Goal: Task Accomplishment & Management: Complete application form

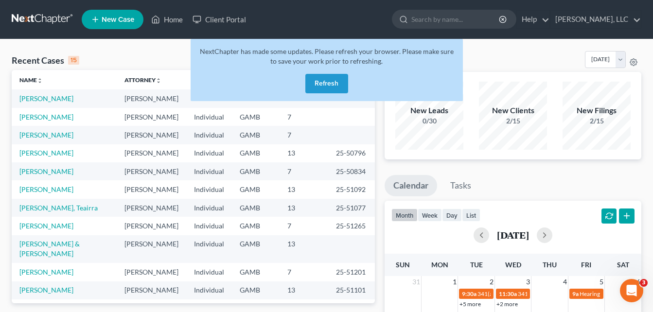
click at [334, 77] on button "Refresh" at bounding box center [327, 83] width 43 height 19
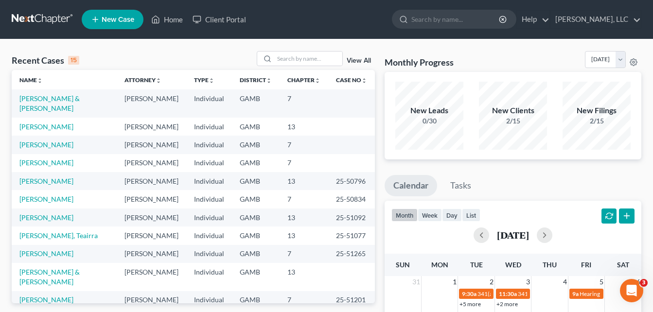
click at [129, 21] on span "New Case" at bounding box center [118, 19] width 33 height 7
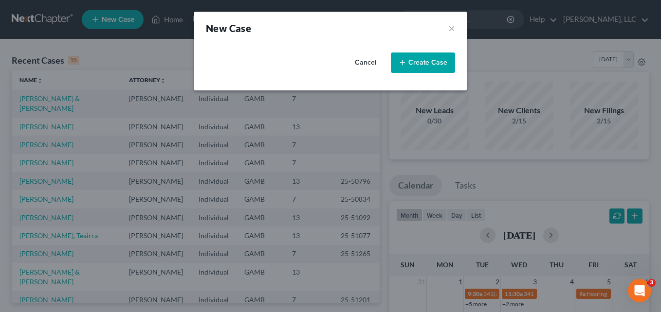
select select "18"
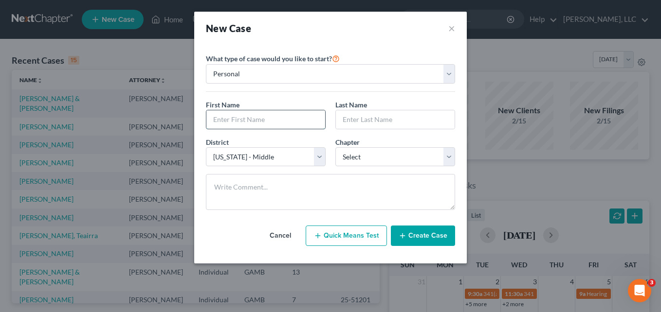
click at [224, 115] on input "text" at bounding box center [265, 119] width 119 height 18
type input "[DEMOGRAPHIC_DATA]"
type input "[PERSON_NAME]"
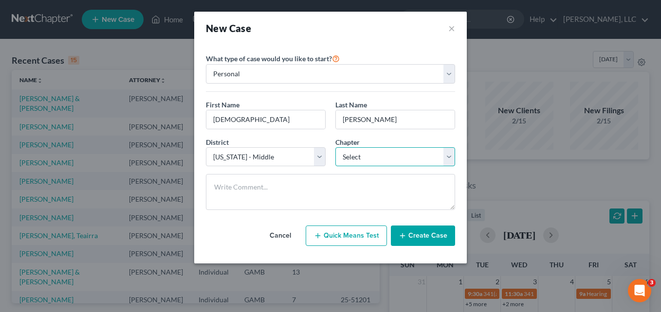
click at [361, 150] on select "Select 7 11 12 13" at bounding box center [395, 156] width 120 height 19
select select "0"
click at [335, 147] on select "Select 7 11 12 13" at bounding box center [395, 156] width 120 height 19
click at [409, 234] on button "Create Case" at bounding box center [423, 236] width 64 height 20
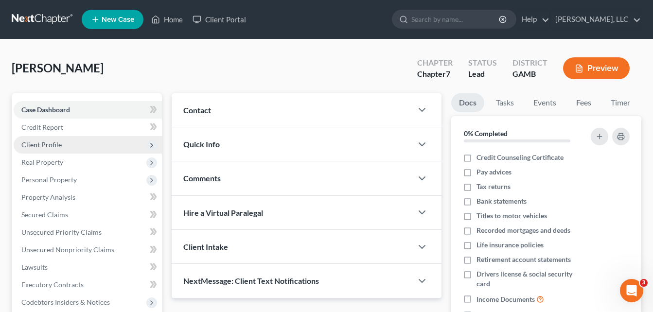
click at [54, 140] on span "Client Profile" at bounding box center [88, 145] width 148 height 18
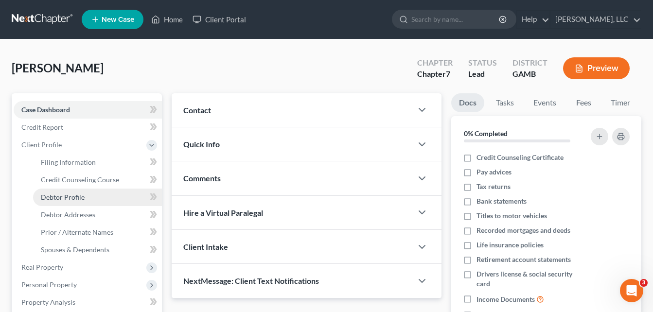
click at [66, 194] on span "Debtor Profile" at bounding box center [63, 197] width 44 height 8
select select "0"
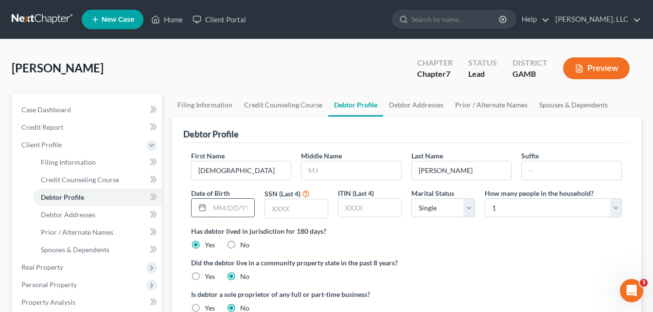
click at [243, 201] on input "text" at bounding box center [232, 208] width 45 height 18
type input "[DATE]"
click at [325, 179] on input "text" at bounding box center [352, 171] width 100 height 18
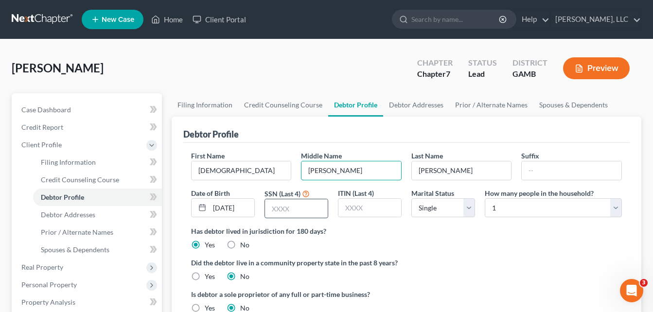
type input "[PERSON_NAME]"
click at [304, 209] on input "text" at bounding box center [296, 208] width 63 height 18
type input "8366"
click at [425, 105] on link "Debtor Addresses" at bounding box center [416, 104] width 66 height 23
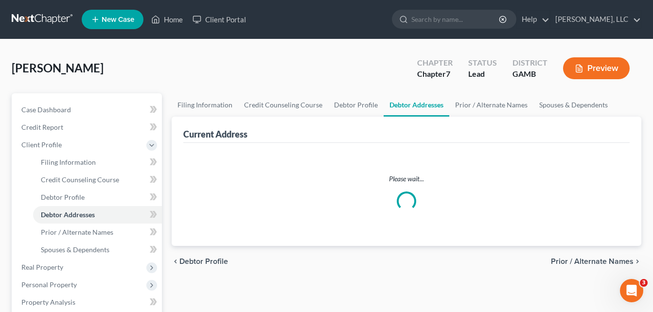
select select "0"
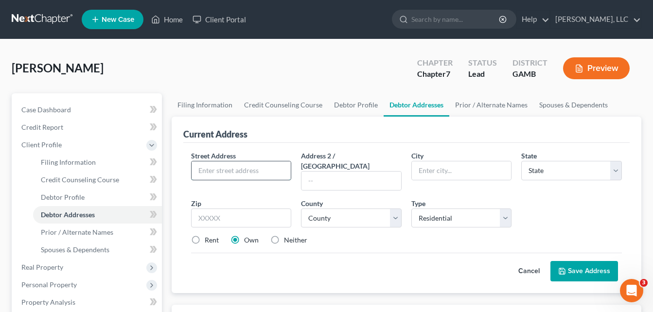
click at [257, 172] on input "text" at bounding box center [242, 171] width 100 height 18
type input "[STREET_ADDRESS]"
type input "31201"
type input "Macon"
select select "10"
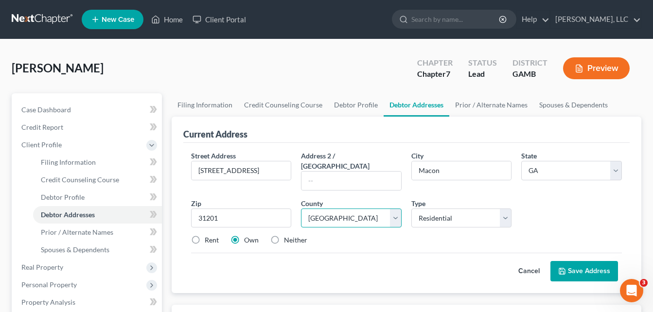
select select "10"
click at [205, 236] on label "Rent" at bounding box center [212, 241] width 14 height 10
click at [209, 236] on input "Rent" at bounding box center [212, 239] width 6 height 6
radio input "true"
click at [589, 265] on button "Save Address" at bounding box center [585, 271] width 68 height 20
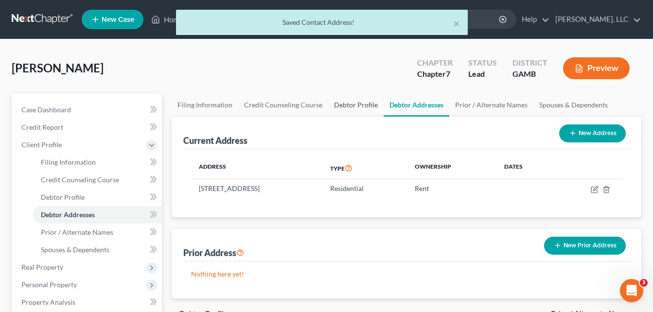
click at [351, 107] on link "Debtor Profile" at bounding box center [355, 104] width 55 height 23
select select "0"
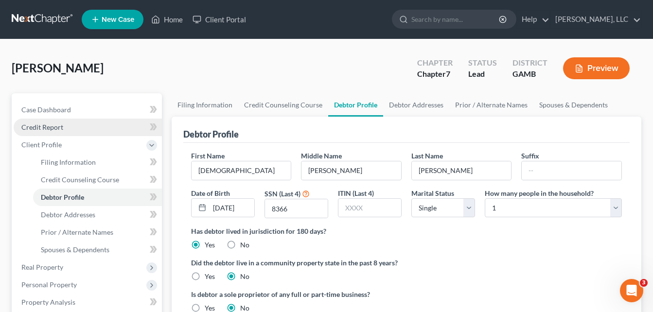
click at [46, 125] on span "Credit Report" at bounding box center [42, 127] width 42 height 8
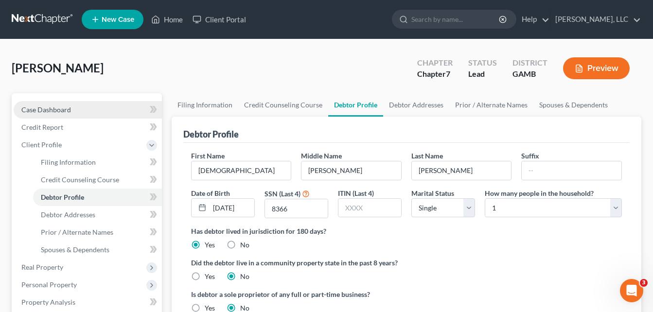
click at [46, 111] on span "Case Dashboard" at bounding box center [46, 110] width 50 height 8
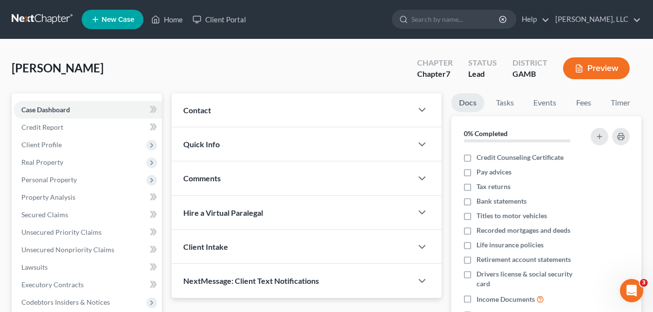
click at [207, 141] on span "Quick Info" at bounding box center [201, 144] width 36 height 9
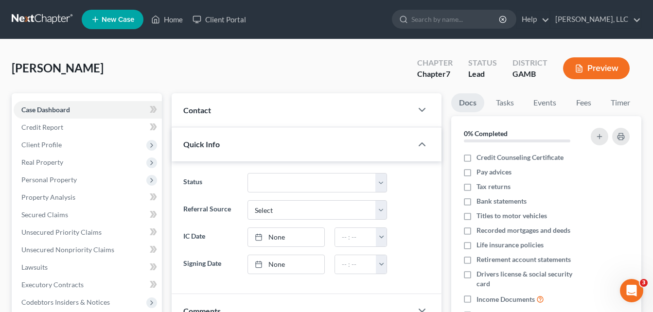
click at [200, 145] on span "Quick Info" at bounding box center [201, 144] width 36 height 9
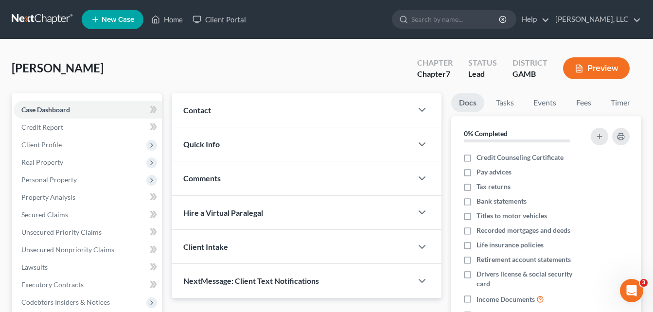
click at [201, 114] on span "Contact" at bounding box center [197, 110] width 28 height 9
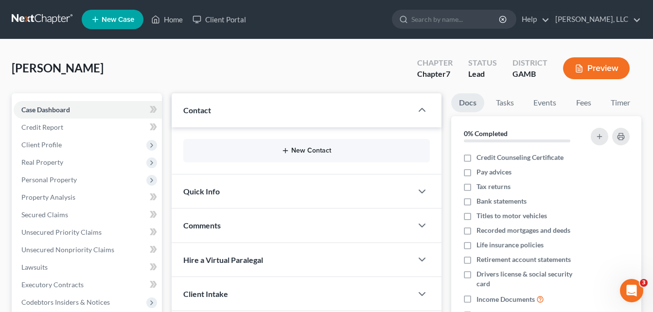
click at [295, 152] on button "New Contact" at bounding box center [306, 151] width 231 height 8
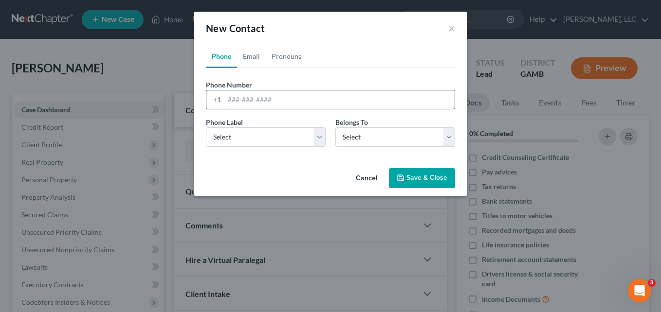
click at [270, 98] on input "tel" at bounding box center [339, 100] width 230 height 18
type input "4783107827"
click at [275, 141] on select "Select Mobile Home Work Other" at bounding box center [266, 136] width 120 height 19
select select "0"
click at [206, 127] on select "Select Mobile Home Work Other" at bounding box center [266, 136] width 120 height 19
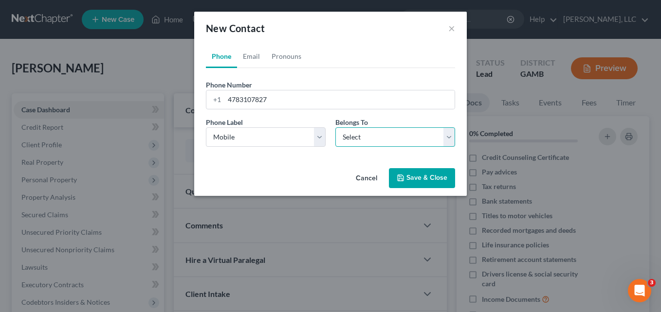
click at [358, 135] on select "Select Client Other" at bounding box center [395, 136] width 120 height 19
select select "0"
click at [335, 127] on select "Select Client Other" at bounding box center [395, 136] width 120 height 19
click at [283, 54] on link "Pronouns" at bounding box center [286, 56] width 41 height 23
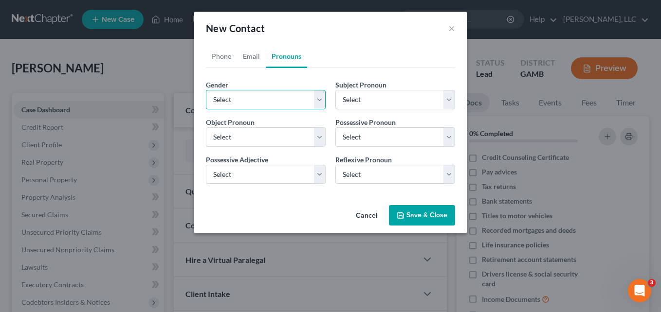
click at [255, 100] on select "Select [DEMOGRAPHIC_DATA] [DEMOGRAPHIC_DATA] [DEMOGRAPHIC_DATA] More Than One P…" at bounding box center [266, 99] width 120 height 19
select select "1"
click at [206, 90] on select "Select [DEMOGRAPHIC_DATA] [DEMOGRAPHIC_DATA] [DEMOGRAPHIC_DATA] More Than One P…" at bounding box center [266, 99] width 120 height 19
select select "1"
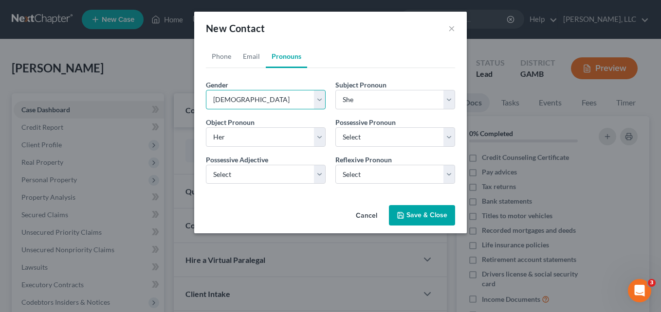
select select "1"
click at [417, 221] on button "Save & Close" at bounding box center [422, 215] width 66 height 20
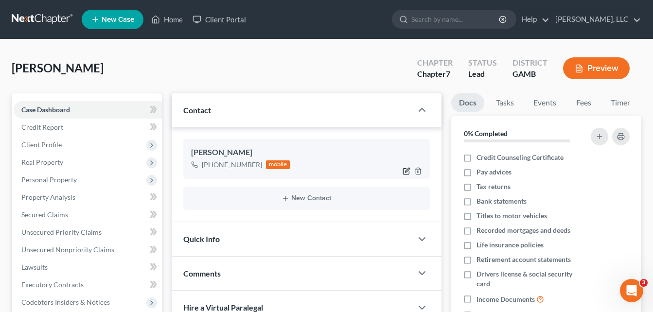
click at [408, 174] on icon "button" at bounding box center [407, 171] width 8 height 8
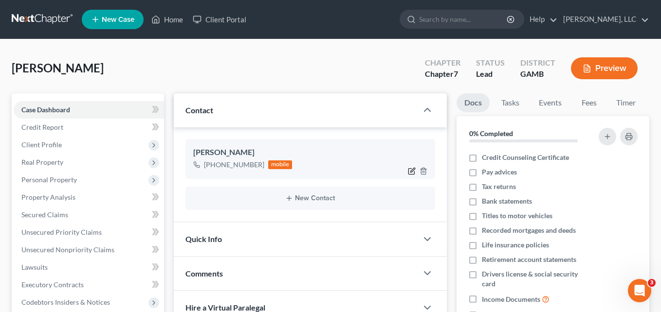
select select "0"
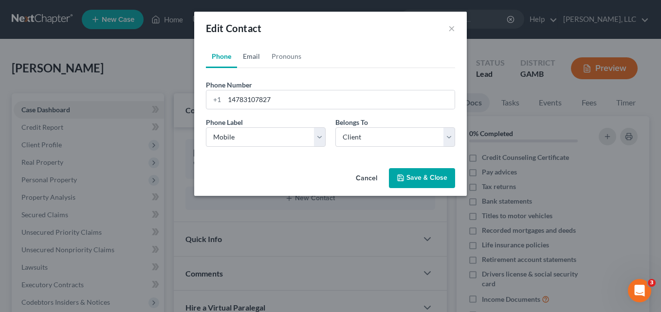
click at [257, 53] on link "Email" at bounding box center [251, 56] width 29 height 23
click at [242, 104] on input "email" at bounding box center [339, 100] width 230 height 18
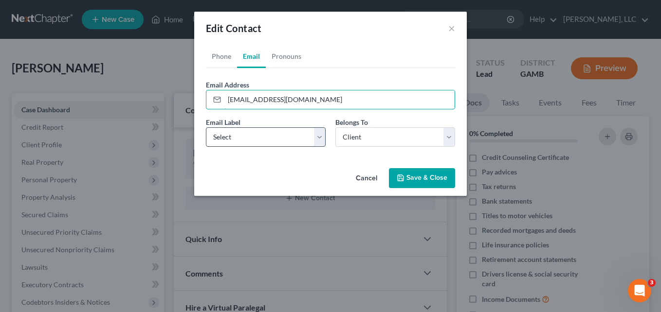
type input "[EMAIL_ADDRESS][DOMAIN_NAME]"
click at [244, 134] on select "Select Home Work Other" at bounding box center [266, 136] width 120 height 19
select select "0"
click at [206, 127] on select "Select Home Work Other" at bounding box center [266, 136] width 120 height 19
click at [406, 180] on button "Save & Close" at bounding box center [422, 178] width 66 height 20
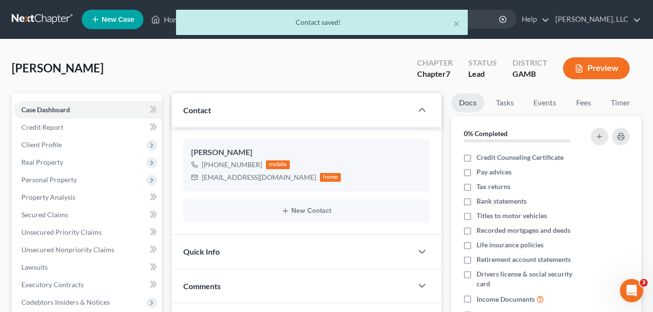
click at [169, 131] on div "Updates & News × [US_STATE][GEOGRAPHIC_DATA] Notes: Take a look at NextChapter'…" at bounding box center [307, 260] width 280 height 335
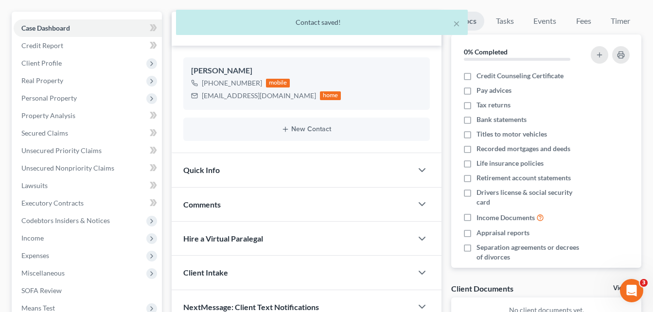
scroll to position [58, 0]
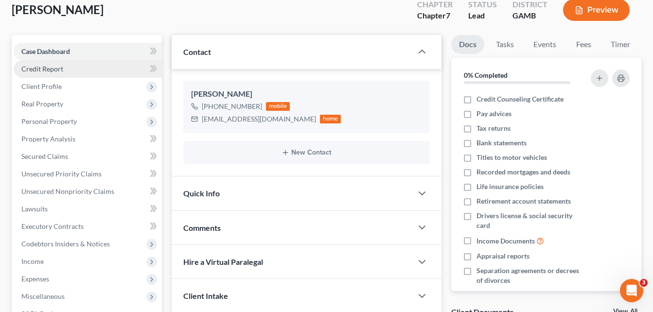
click at [42, 72] on span "Credit Report" at bounding box center [42, 69] width 42 height 8
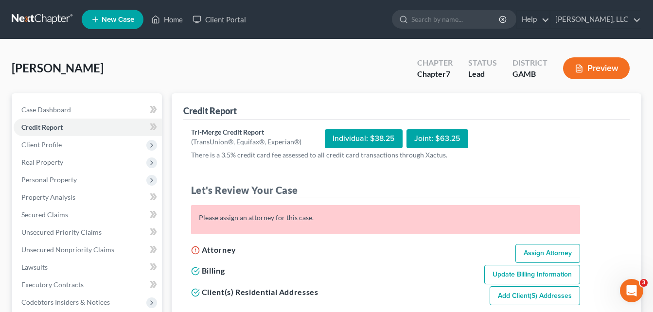
click at [540, 253] on link "Assign Attorney" at bounding box center [548, 253] width 65 height 19
select select "1"
select select "0"
select select "18"
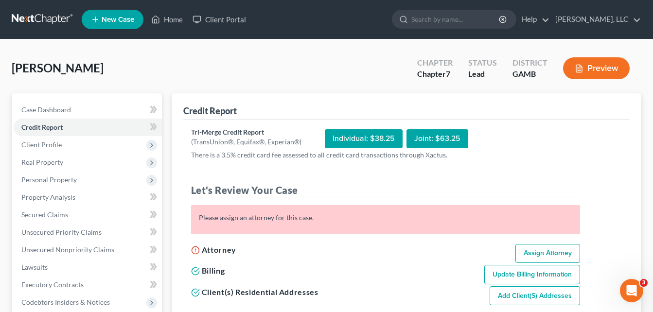
select select "10"
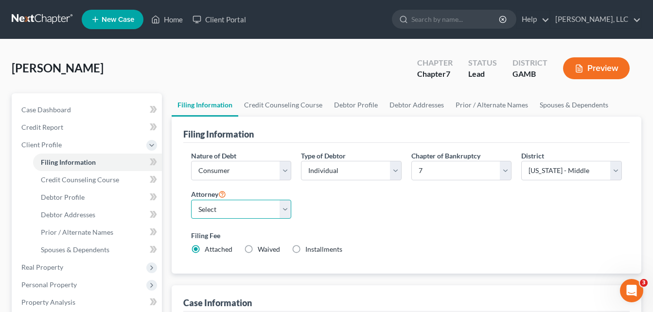
click at [261, 211] on select "Select [PERSON_NAME]" at bounding box center [241, 209] width 101 height 19
select select "0"
click at [191, 200] on select "Select [PERSON_NAME]" at bounding box center [241, 209] width 101 height 19
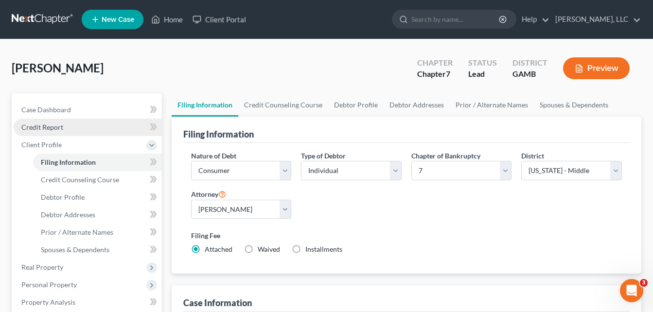
click at [58, 127] on span "Credit Report" at bounding box center [42, 127] width 42 height 8
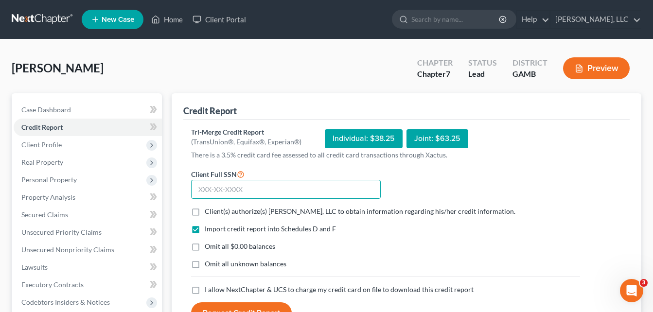
click at [252, 193] on input "text" at bounding box center [286, 189] width 190 height 19
type input "255-49-8366"
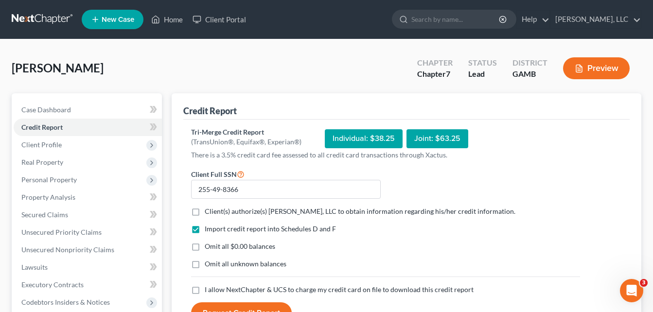
click at [205, 212] on label "Client(s) authorize(s) [PERSON_NAME], LLC to obtain information regarding his/h…" at bounding box center [360, 212] width 311 height 10
click at [209, 212] on input "Client(s) authorize(s) [PERSON_NAME], LLC to obtain information regarding his/h…" at bounding box center [212, 210] width 6 height 6
checkbox input "true"
click at [205, 245] on label "Omit all $0.00 balances" at bounding box center [240, 247] width 71 height 10
click at [209, 245] on input "Omit all $0.00 balances" at bounding box center [212, 245] width 6 height 6
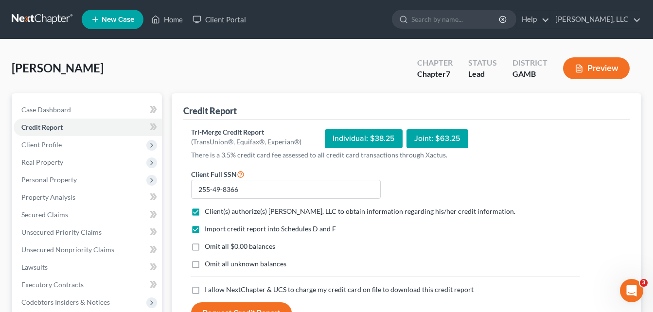
checkbox input "true"
click at [205, 264] on label "Omit all unknown balances" at bounding box center [246, 264] width 82 height 10
click at [209, 264] on input "Omit all unknown balances" at bounding box center [212, 262] width 6 height 6
checkbox input "true"
click at [205, 293] on label "I allow NextChapter & UCS to charge my credit card on file to download this cre…" at bounding box center [339, 290] width 269 height 10
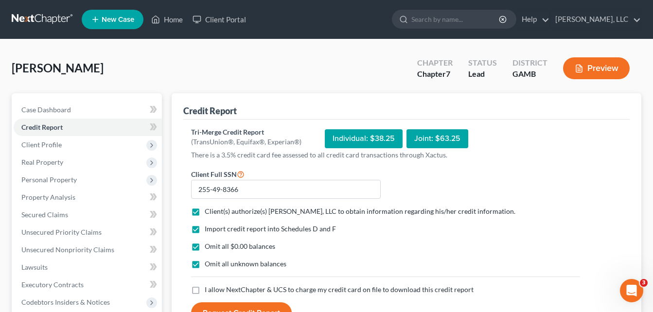
click at [209, 291] on input "I allow NextChapter & UCS to charge my credit card on file to download this cre…" at bounding box center [212, 288] width 6 height 6
checkbox input "true"
click at [224, 308] on button "Request Credit Report" at bounding box center [241, 313] width 101 height 21
